Goal: Ask a question

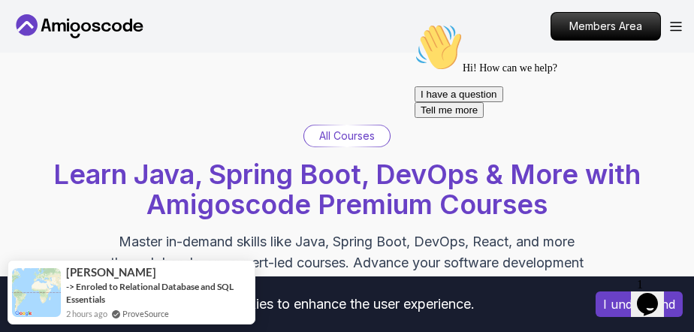
scroll to position [165, 0]
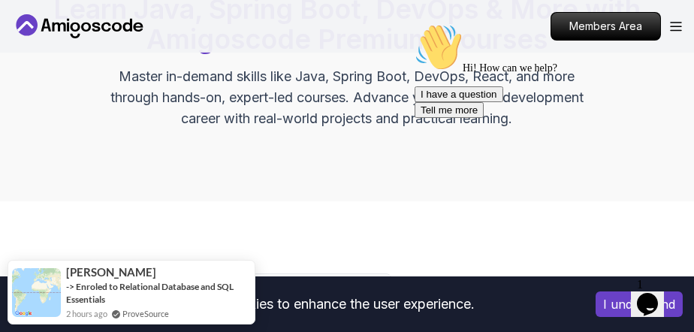
click at [645, 298] on icon "$i18n('chat', 'chat_widget')" at bounding box center [646, 304] width 21 height 23
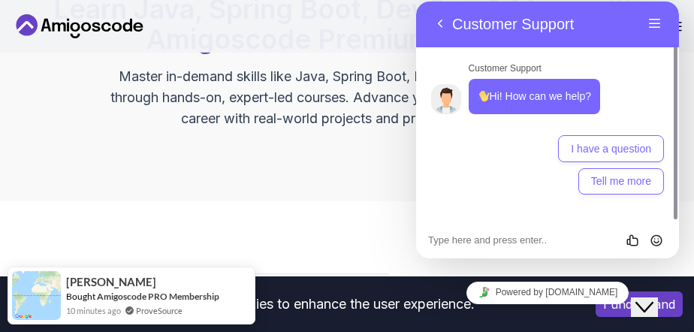
click at [416, 2] on textarea at bounding box center [416, 2] width 0 height 0
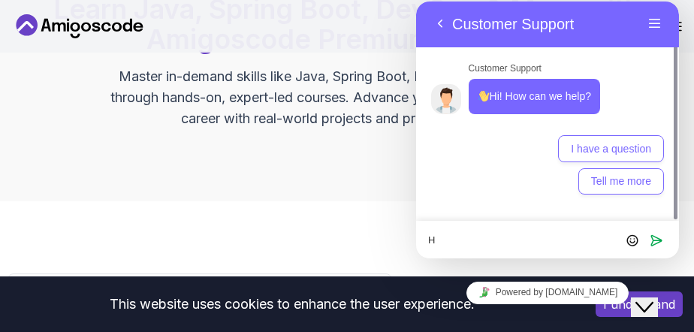
type textarea "Hi"
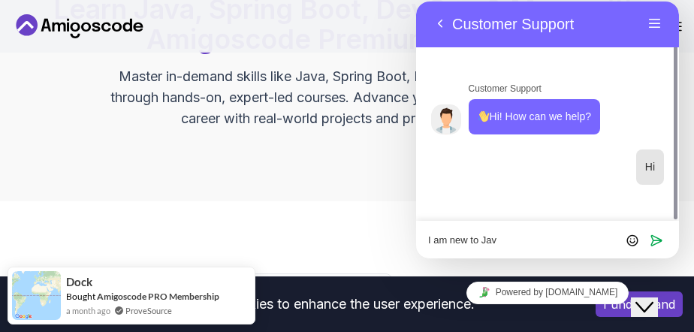
type textarea "I am new to Java"
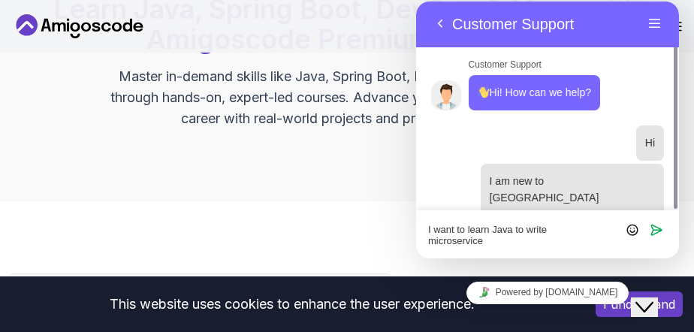
scroll to position [461, 0]
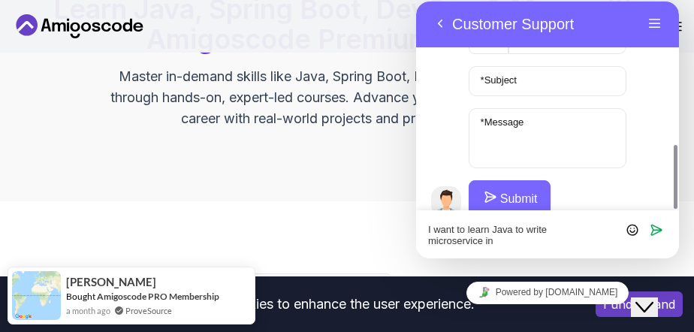
drag, startPoint x: 495, startPoint y: 247, endPoint x: 433, endPoint y: 228, distance: 65.4
click at [416, 2] on div "I want to learn Java to write microservice in Rate this chat Insert emoji Send" at bounding box center [416, 2] width 0 height 0
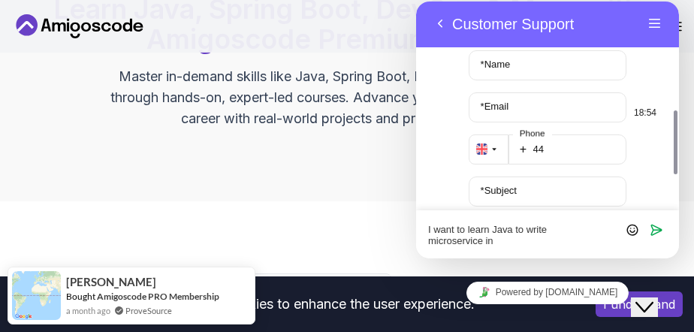
scroll to position [296, 0]
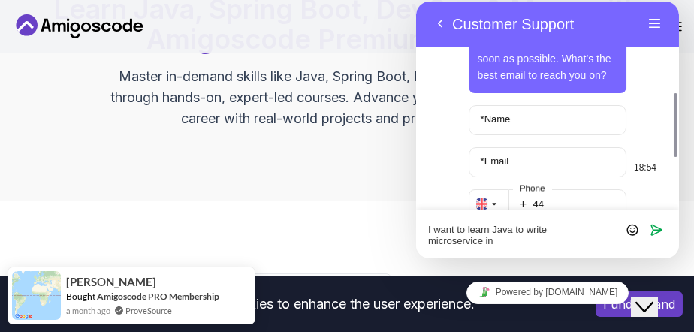
type textarea "I want to learn Java to write microservice in"
click at [552, 107] on input "* Name" at bounding box center [547, 120] width 159 height 30
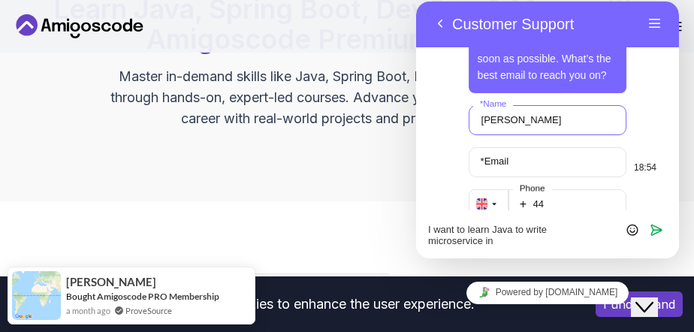
scroll to position [391, 0]
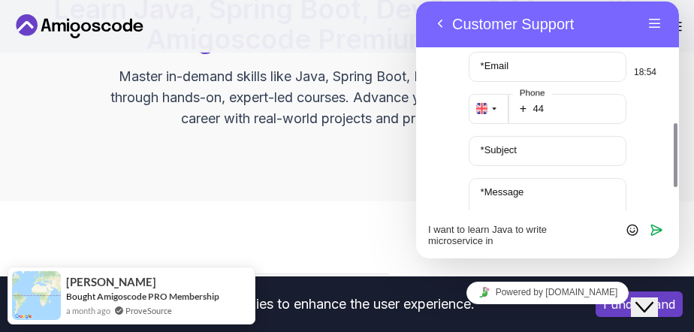
type input "Noelski"
click at [584, 95] on input "44" at bounding box center [567, 109] width 119 height 30
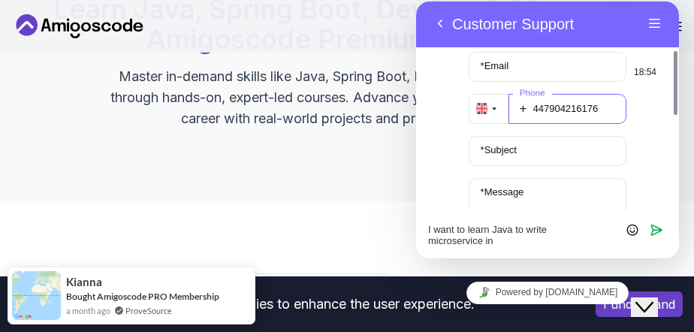
scroll to position [337, 0]
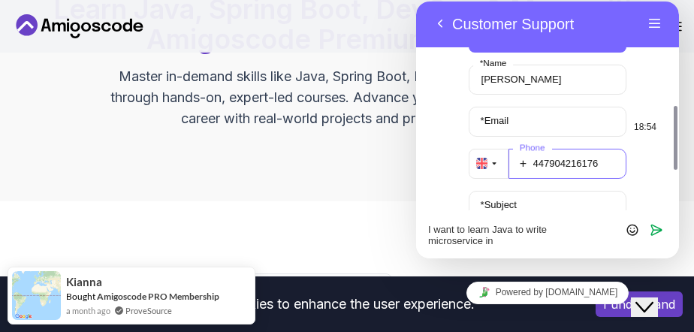
click at [560, 149] on input "447904216176" at bounding box center [567, 164] width 119 height 30
type input "447904216176"
click at [511, 199] on label "* Subject" at bounding box center [498, 204] width 51 height 11
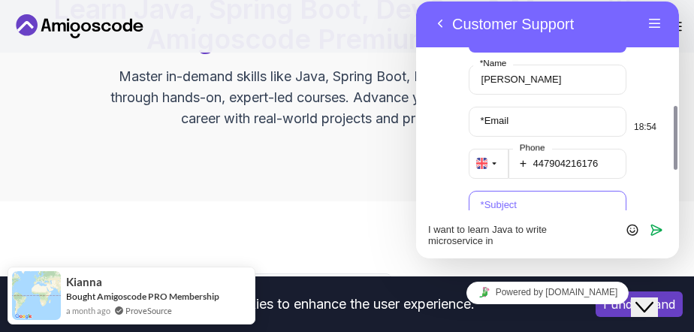
click at [511, 192] on input "* Subject" at bounding box center [547, 206] width 159 height 30
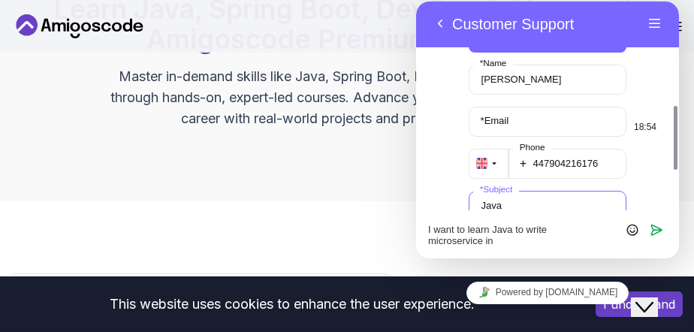
scroll to position [461, 0]
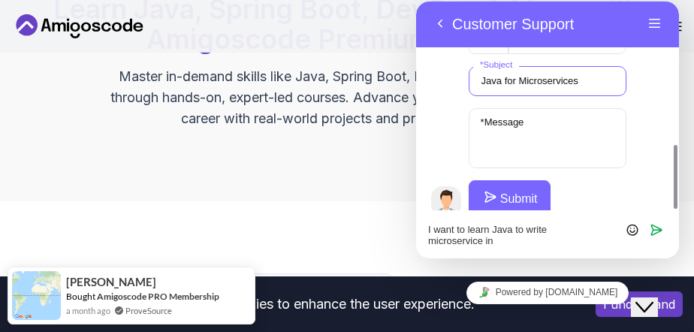
type input "Java for Microservices"
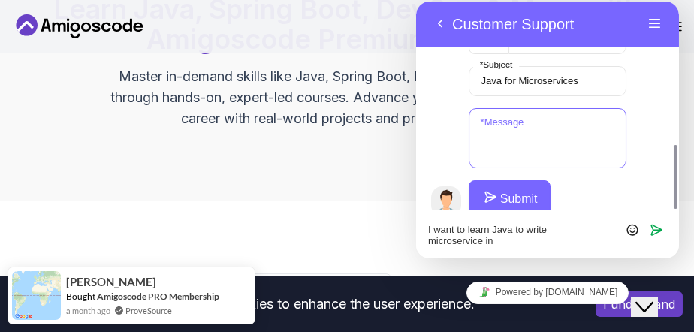
click at [549, 114] on textarea "* Message" at bounding box center [547, 138] width 159 height 60
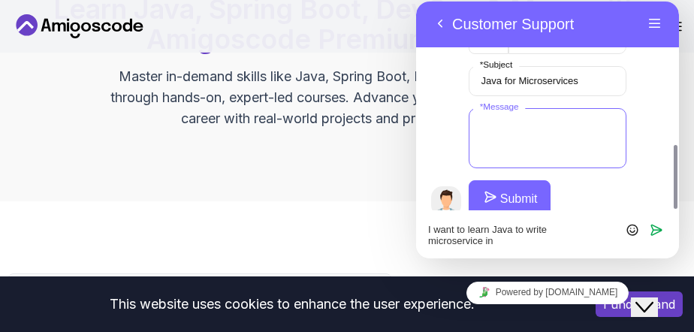
paste textarea "I want to learn Java to write microservice in"
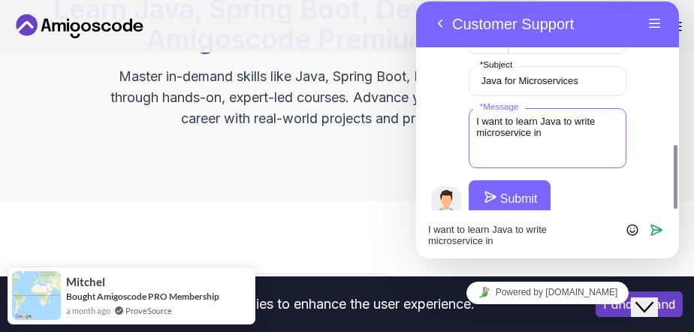
click at [484, 108] on textarea "I want to learn Java to write microservice in" at bounding box center [547, 138] width 159 height 60
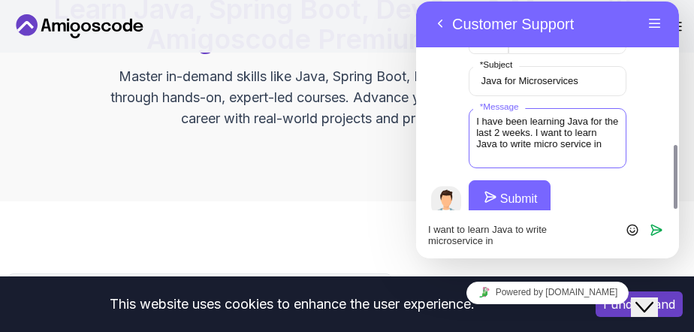
click at [562, 127] on textarea "I have been learning Java for the last 2 weeks. I want to learn Java to write m…" at bounding box center [547, 138] width 159 height 60
click at [552, 117] on textarea "I have been learning Java for the last 2 weeks. I want to learn Java to write m…" at bounding box center [547, 138] width 159 height 60
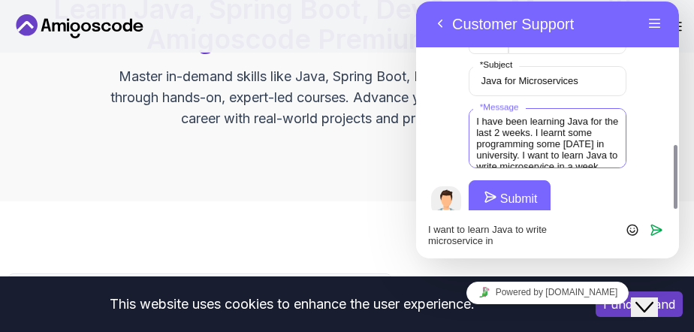
scroll to position [24, 0]
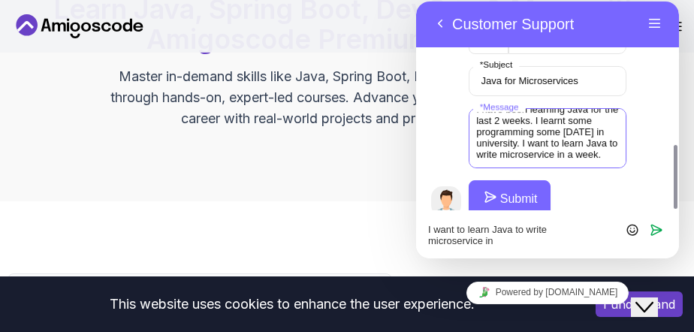
click at [582, 136] on textarea "I have been learning Java for the last 2 weeks. I learnt some programming some …" at bounding box center [547, 138] width 159 height 60
type textarea "I have been learning Java for the last 2 weeks. I learnt some programming some …"
click at [506, 183] on button "Submit" at bounding box center [509, 198] width 82 height 36
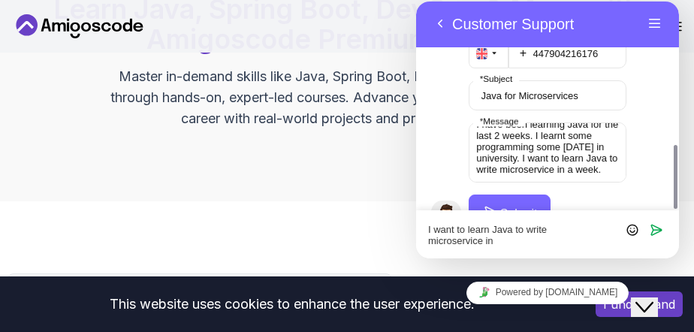
drag, startPoint x: 500, startPoint y: 245, endPoint x: 416, endPoint y: 217, distance: 87.9
click at [416, 2] on div "I want to learn Java to write microservice in Rate this chat Insert emoji Send" at bounding box center [416, 2] width 0 height 0
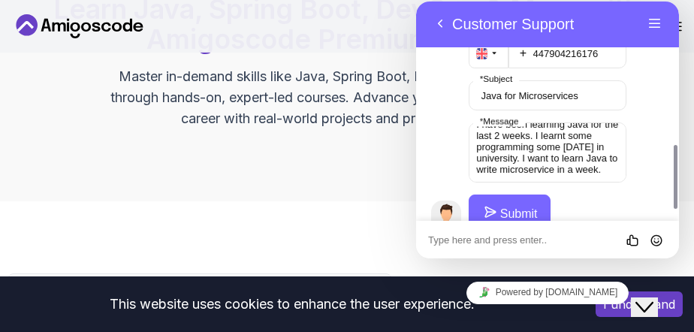
click at [519, 198] on button "Submit" at bounding box center [509, 213] width 82 height 36
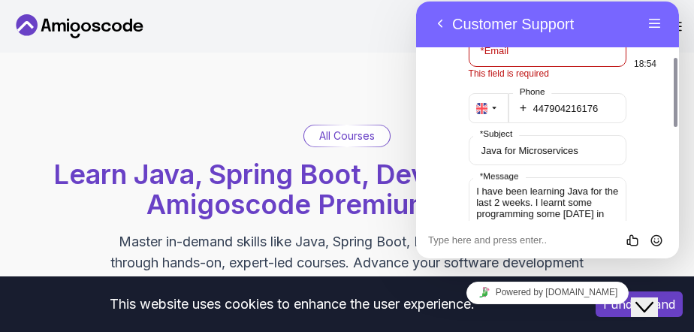
scroll to position [351, 0]
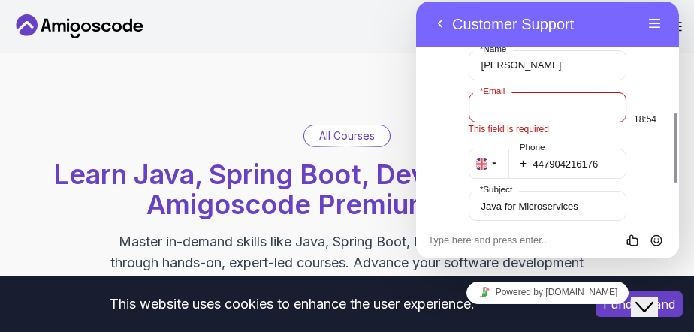
click at [546, 92] on input "* Email" at bounding box center [547, 107] width 159 height 30
type input "nzalotti@gmail.com"
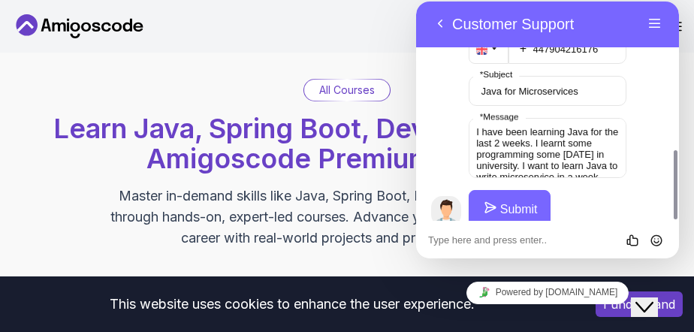
scroll to position [55, 0]
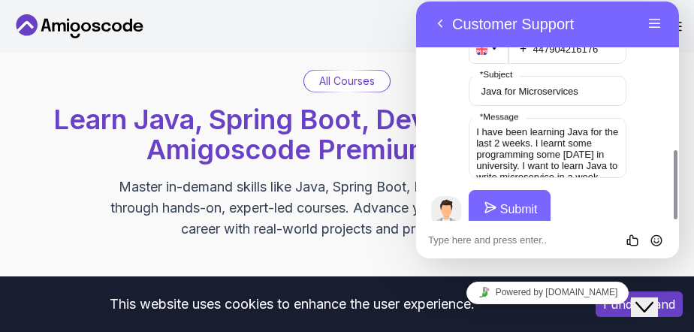
click at [512, 190] on button "Submit" at bounding box center [509, 208] width 82 height 36
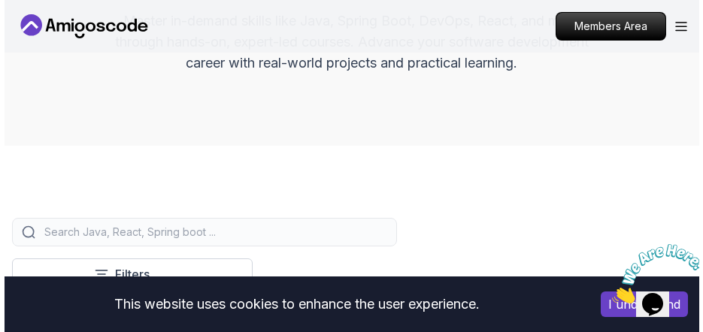
scroll to position [0, 0]
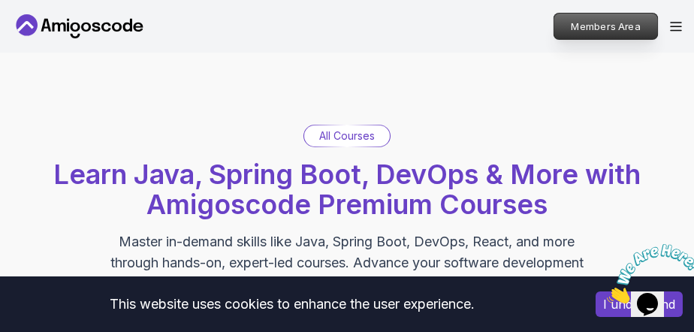
click at [623, 22] on p "Members Area" at bounding box center [607, 27] width 104 height 26
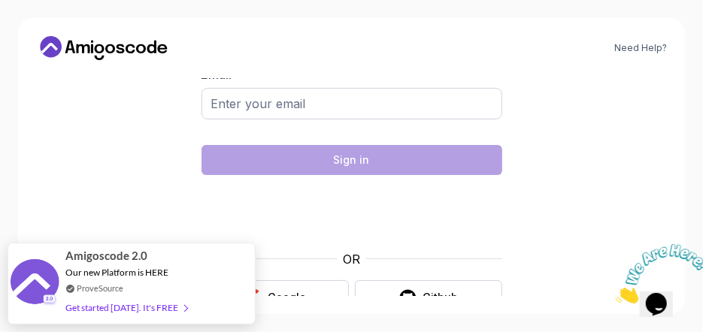
scroll to position [68, 0]
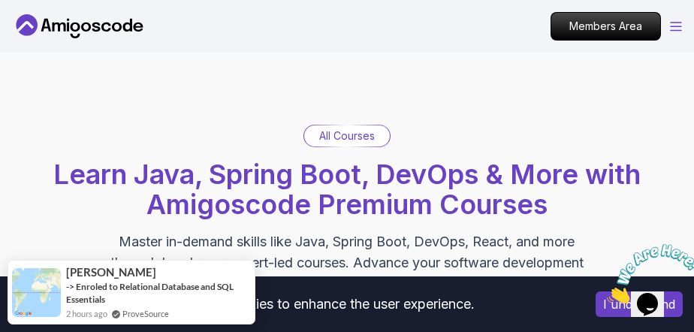
click at [673, 27] on icon "Open Menu" at bounding box center [676, 27] width 12 height 10
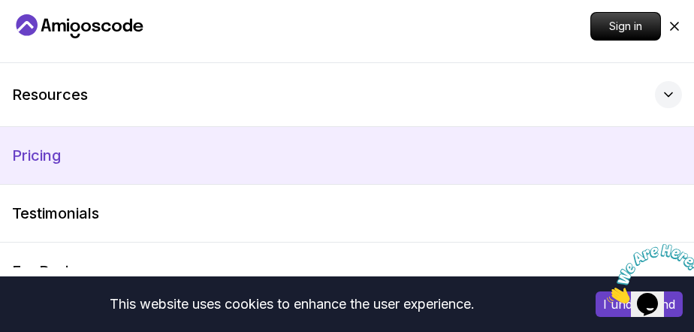
scroll to position [84, 0]
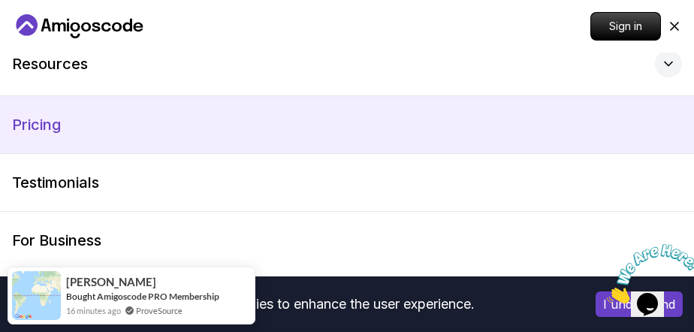
click at [41, 123] on p "Pricing" at bounding box center [36, 124] width 49 height 21
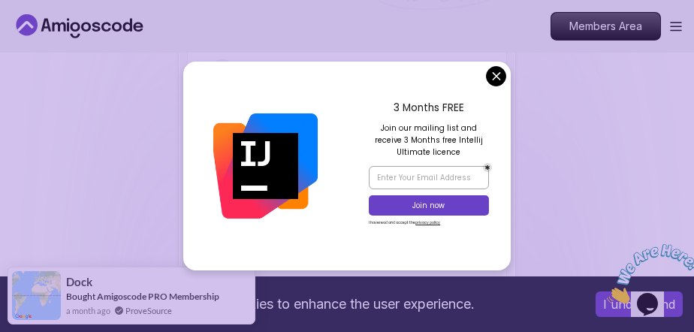
scroll to position [3827, 0]
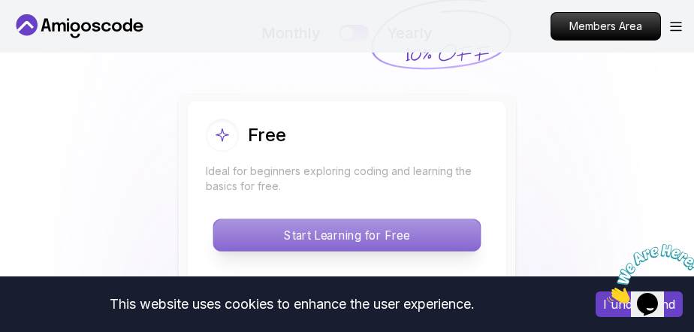
click at [361, 233] on p "Start Learning for Free" at bounding box center [346, 235] width 267 height 32
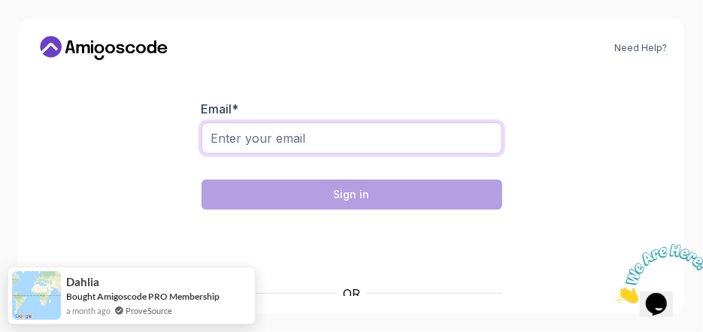
click at [262, 134] on input "Email *" at bounding box center [351, 138] width 301 height 32
type input "b"
type input "nzalotti@gmail.com"
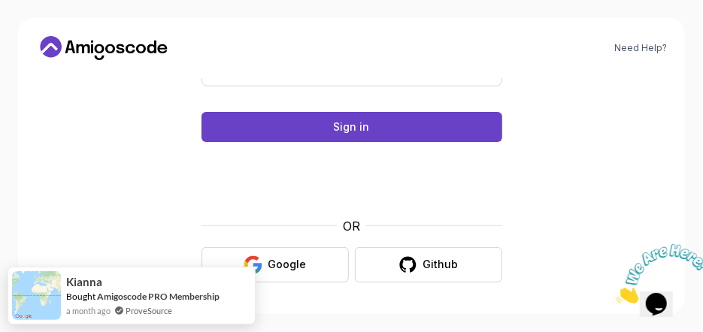
scroll to position [68, 0]
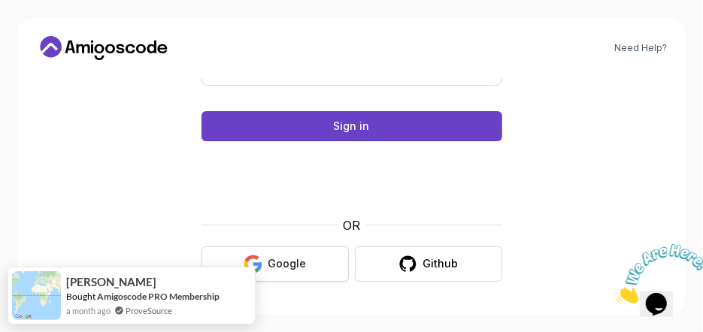
click at [305, 263] on button "Google" at bounding box center [274, 263] width 147 height 35
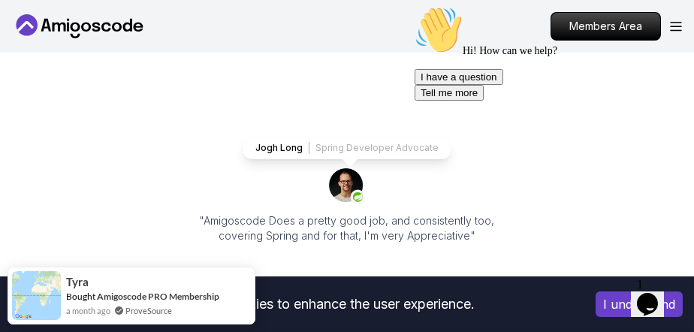
click at [674, 23] on div "Hi! How can we help? I have a question Tell me more" at bounding box center [549, 53] width 270 height 95
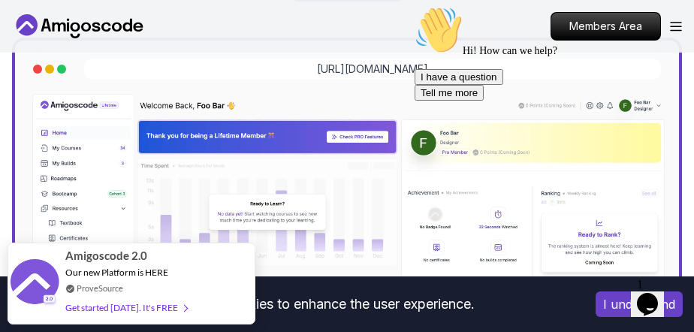
scroll to position [442, 0]
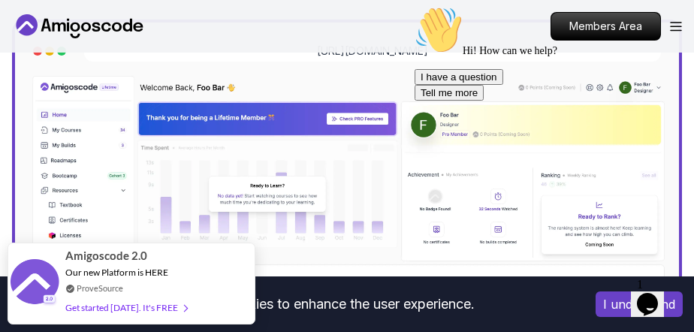
click at [71, 131] on img at bounding box center [347, 266] width 640 height 385
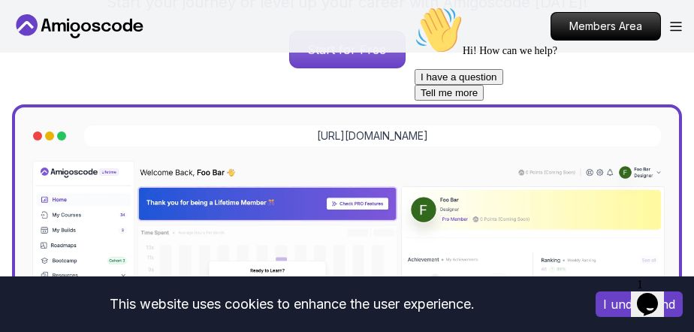
scroll to position [276, 0]
